Goal: Entertainment & Leisure: Consume media (video, audio)

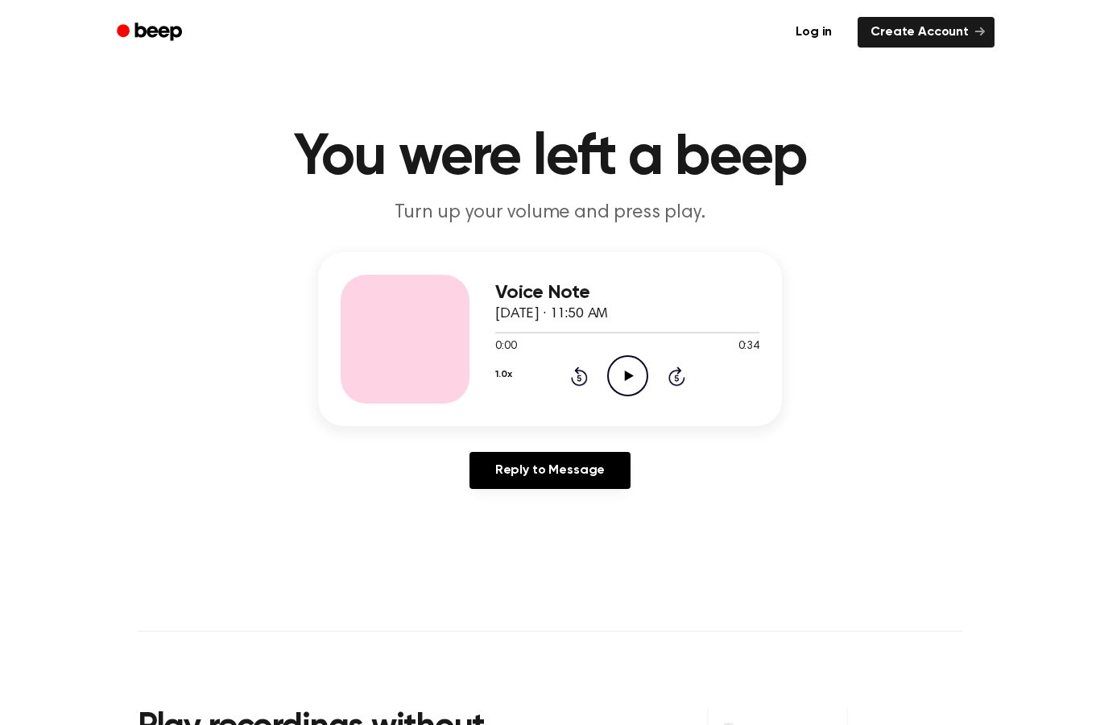
scroll to position [28, 0]
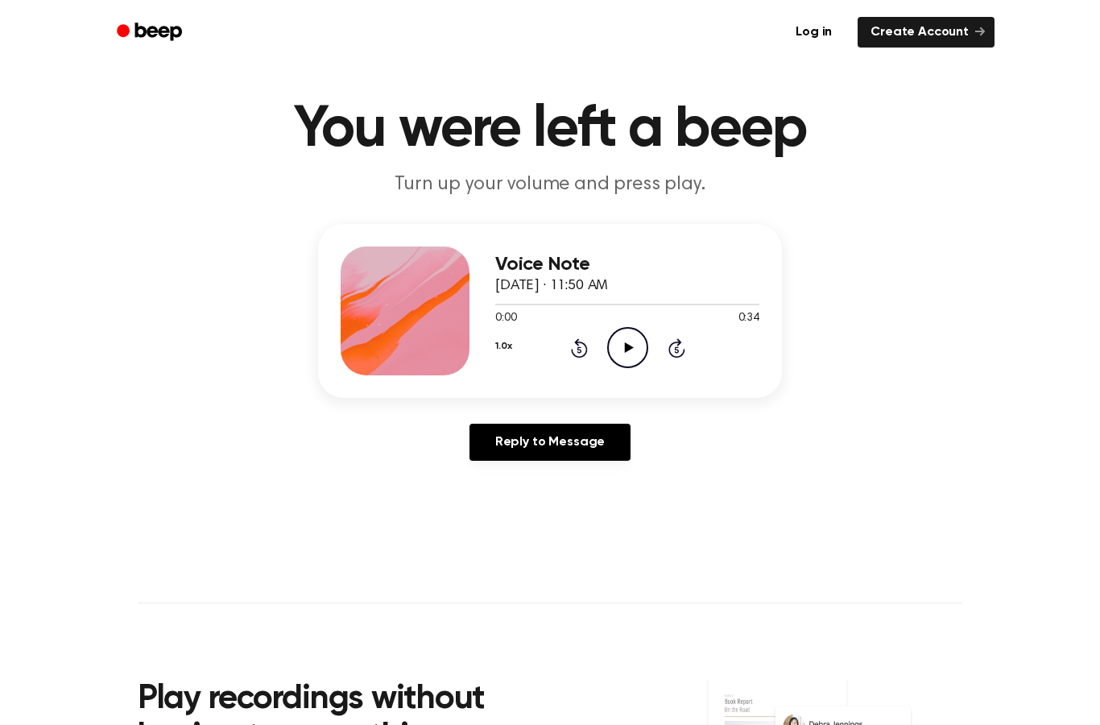
click at [626, 348] on icon at bounding box center [628, 347] width 9 height 10
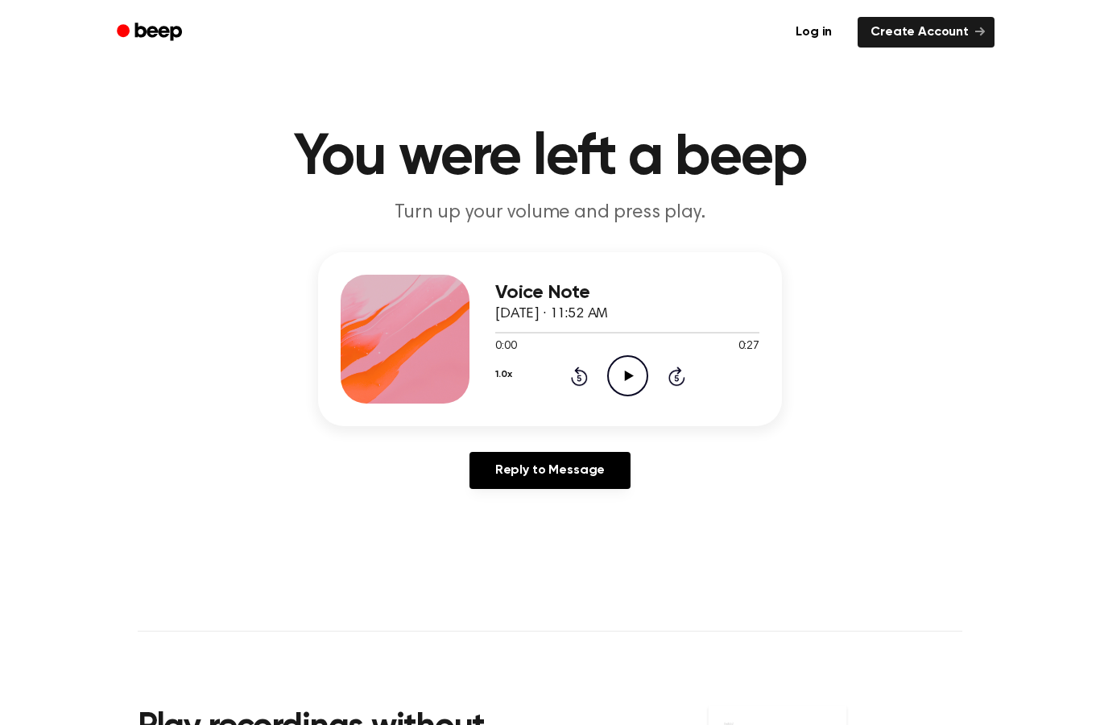
click at [626, 375] on icon at bounding box center [628, 375] width 9 height 10
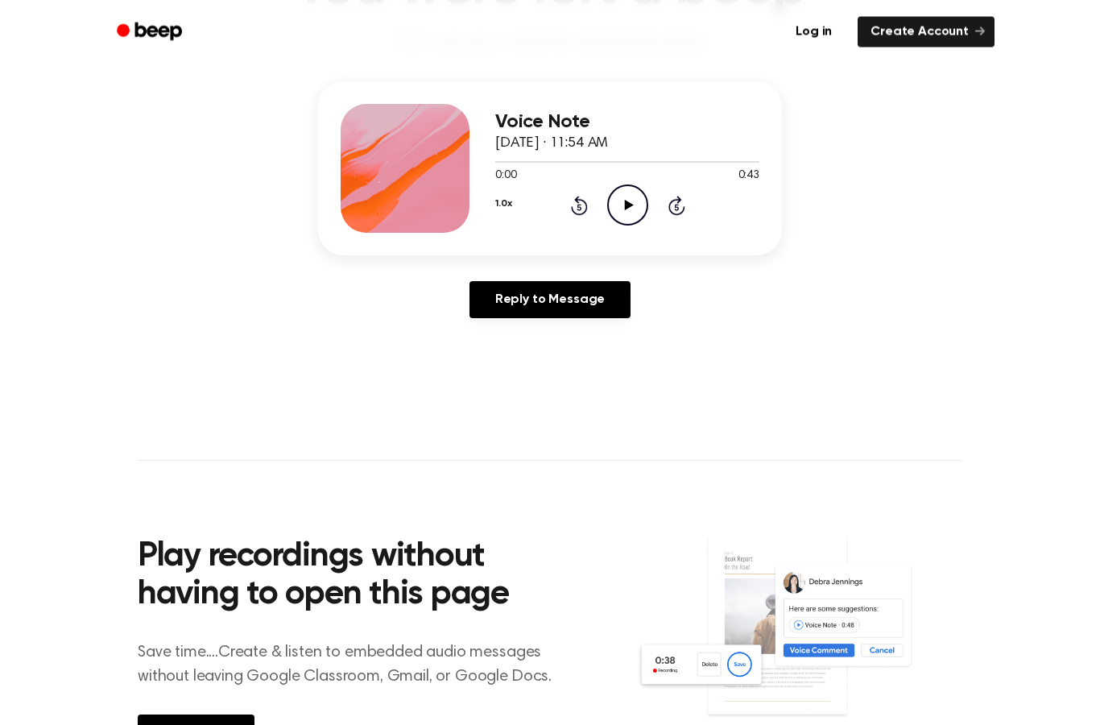
click at [631, 206] on icon "Play Audio" at bounding box center [627, 205] width 41 height 41
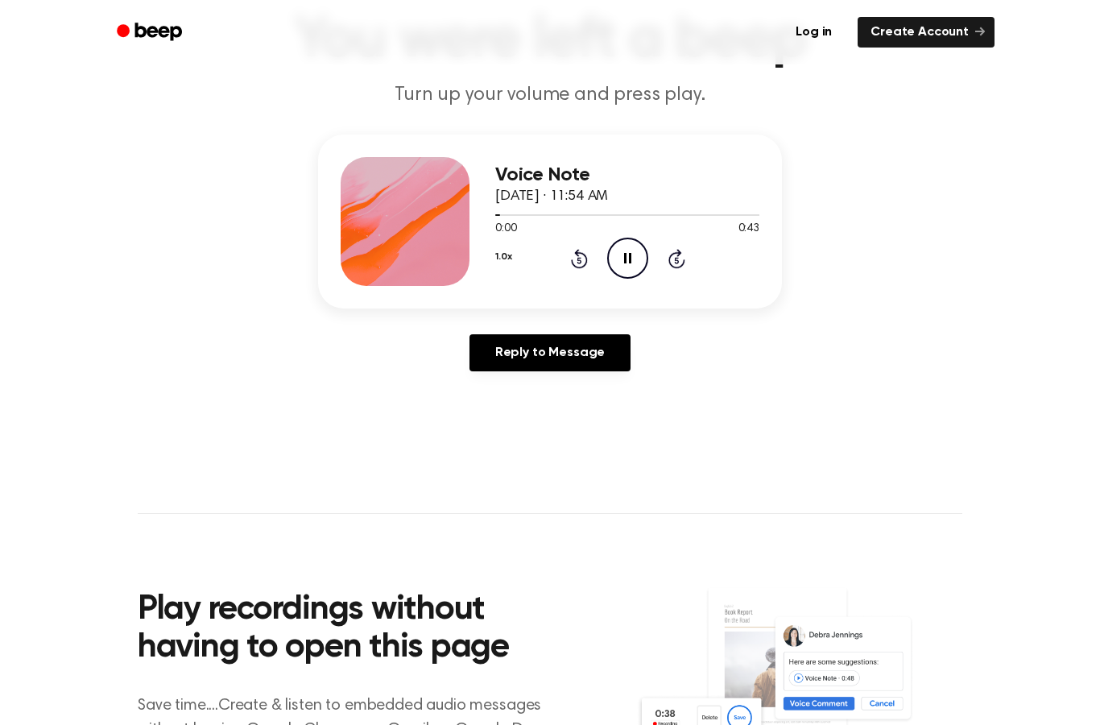
scroll to position [110, 0]
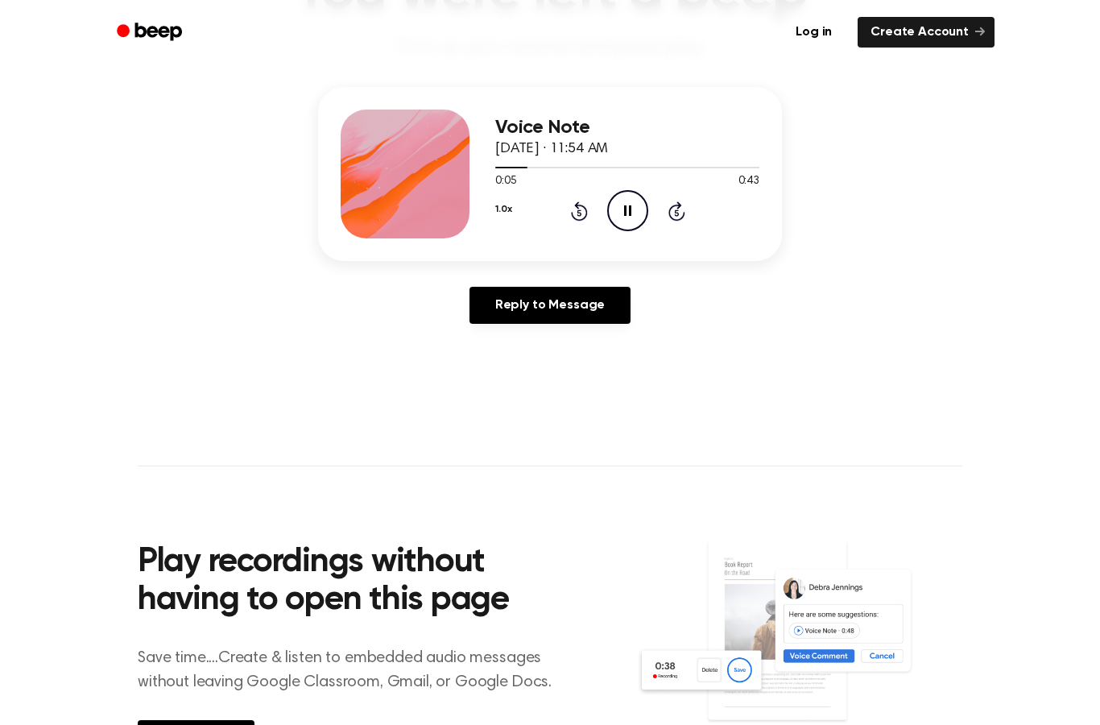
drag, startPoint x: 815, startPoint y: 275, endPoint x: 815, endPoint y: 250, distance: 25.8
click at [815, 250] on div "Voice Note September 11, 2024 · 11:54 AM 0:05 0:43 Your browser does not suppor…" at bounding box center [549, 212] width 1061 height 250
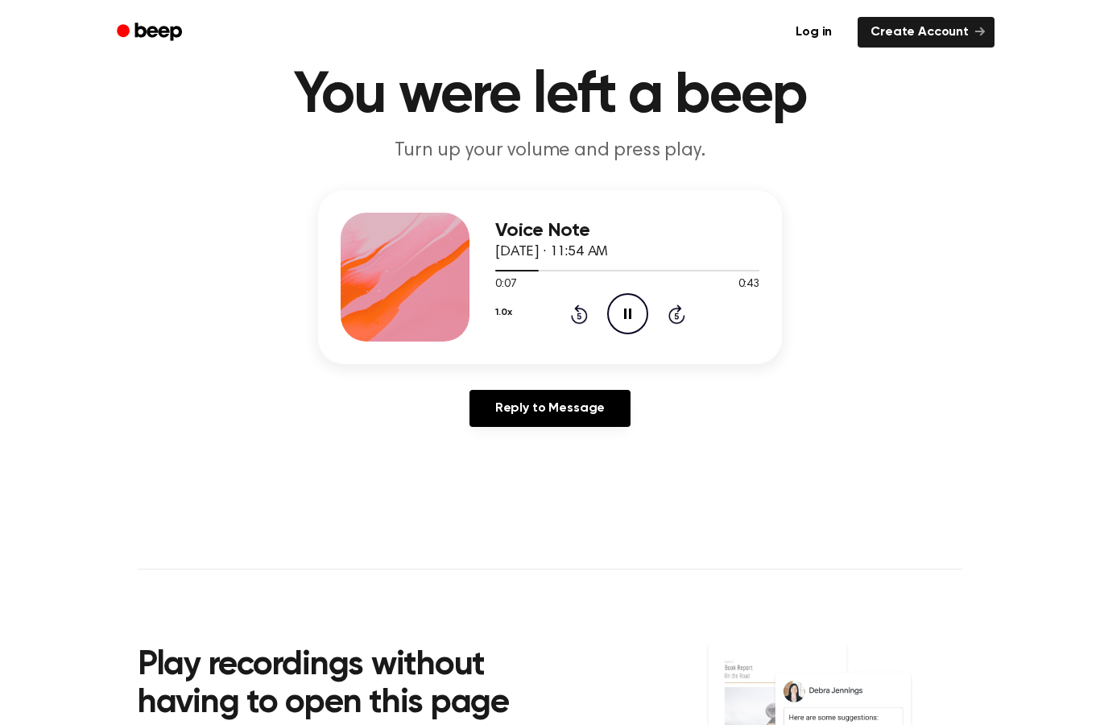
scroll to position [60, 0]
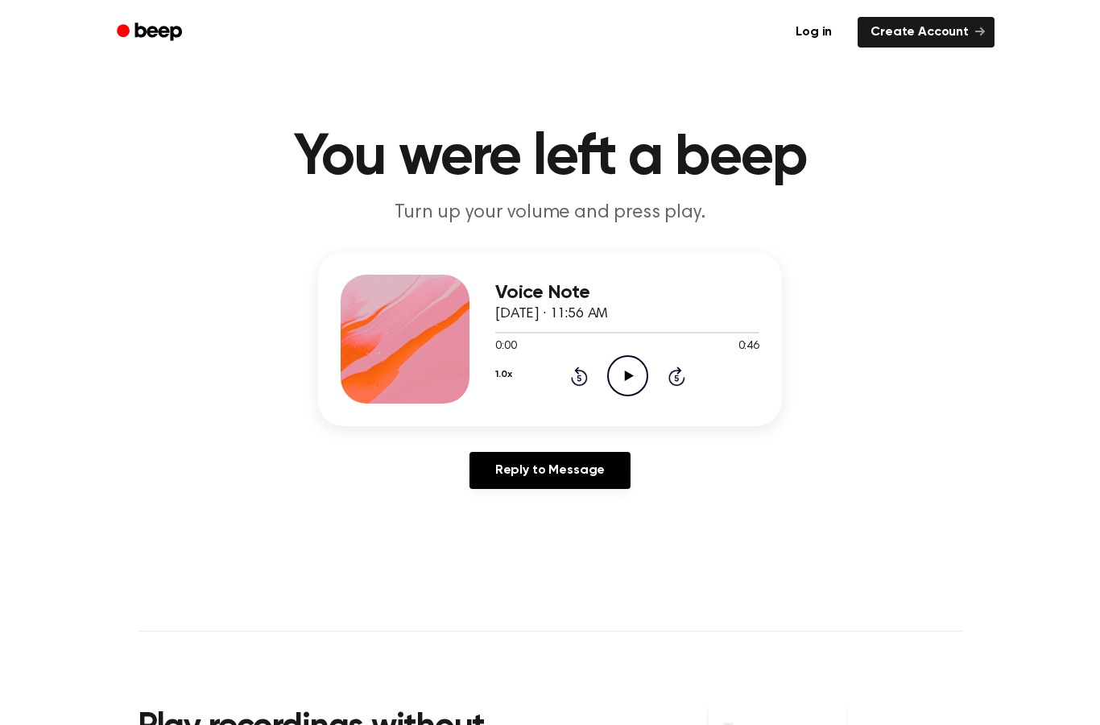
click at [627, 368] on icon "Play Audio" at bounding box center [627, 375] width 41 height 41
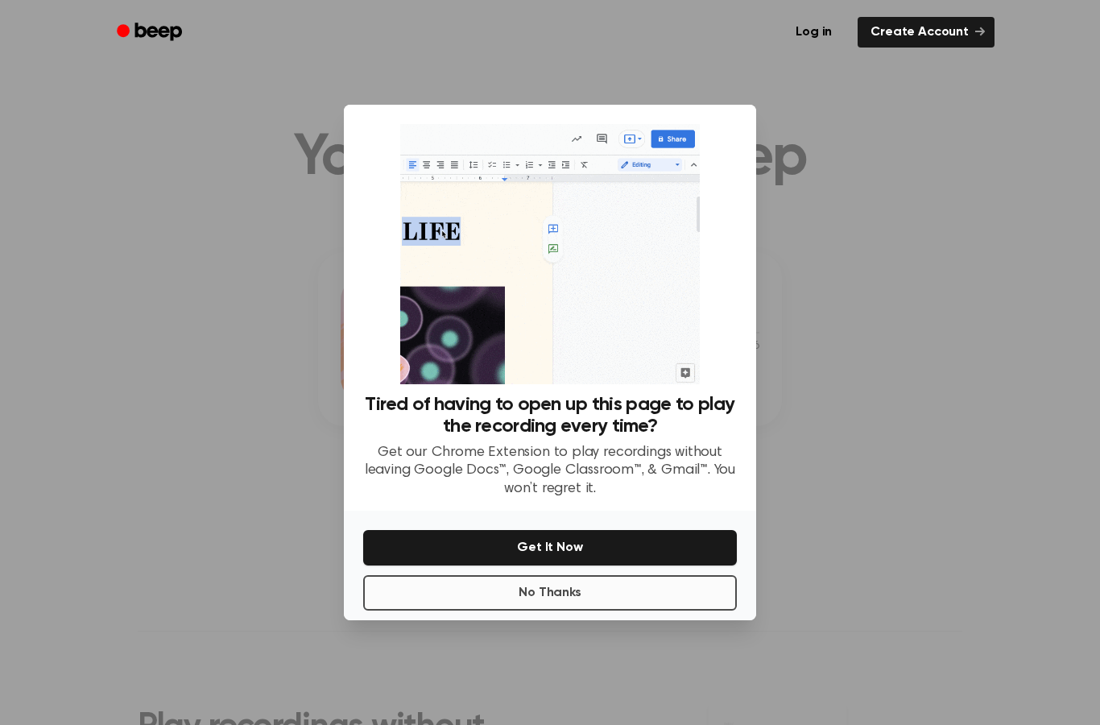
click at [519, 610] on button "No Thanks" at bounding box center [550, 592] width 374 height 35
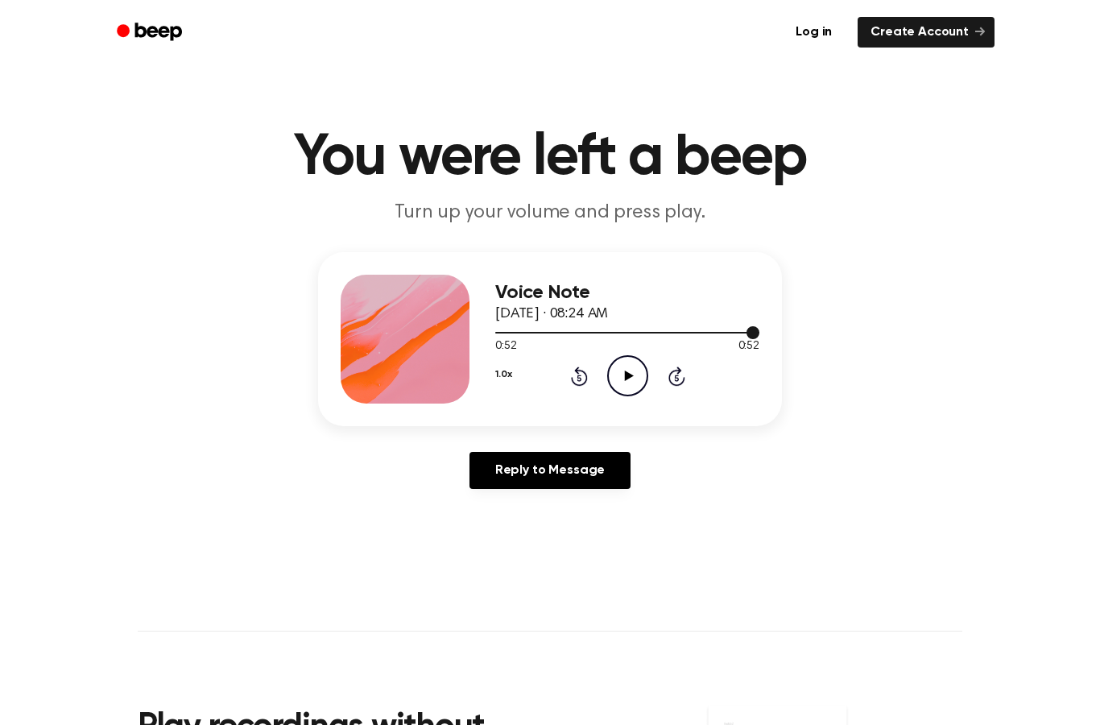
click at [687, 333] on div at bounding box center [627, 333] width 264 height 2
click at [758, 333] on div at bounding box center [627, 331] width 264 height 13
drag, startPoint x: 756, startPoint y: 333, endPoint x: 767, endPoint y: 336, distance: 11.5
click at [767, 336] on div "Voice Note September 12, 2024 · 08:24 AM 0:51 0:52 Your browser does not suppor…" at bounding box center [550, 339] width 464 height 174
click at [843, 251] on main "You were left a beep Turn up your volume and press play. Voice Note September 1…" at bounding box center [550, 496] width 1100 height 993
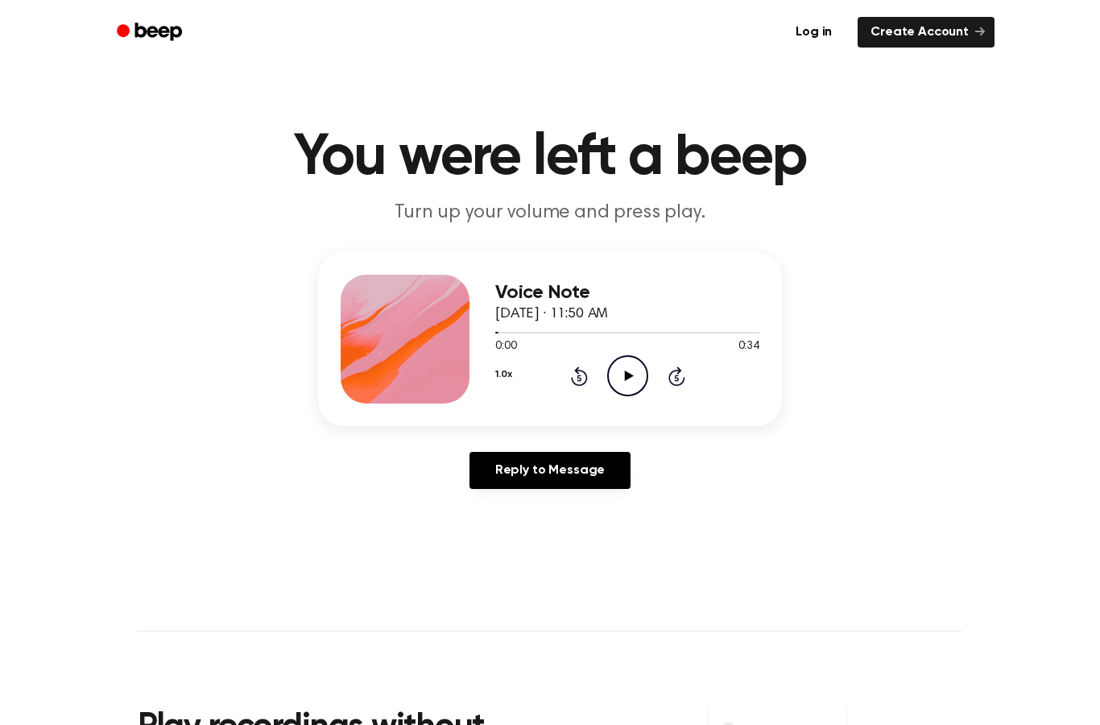
click at [631, 371] on icon "Play Audio" at bounding box center [627, 375] width 41 height 41
